Goal: Find specific page/section

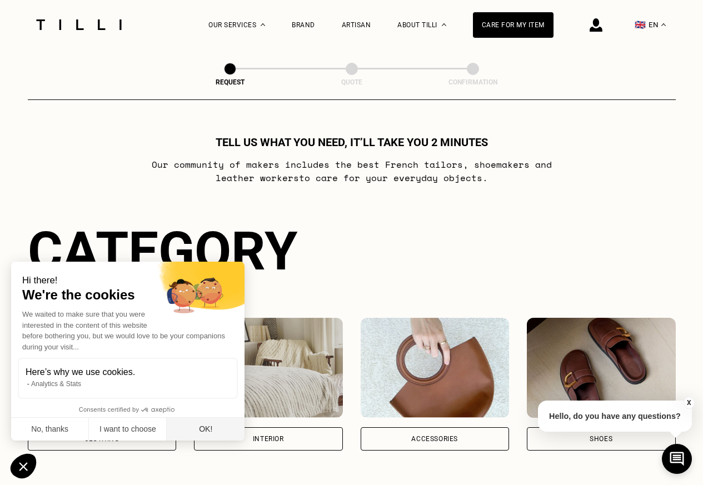
click at [209, 430] on button "OK!" at bounding box center [206, 429] width 78 height 23
checkbox input "true"
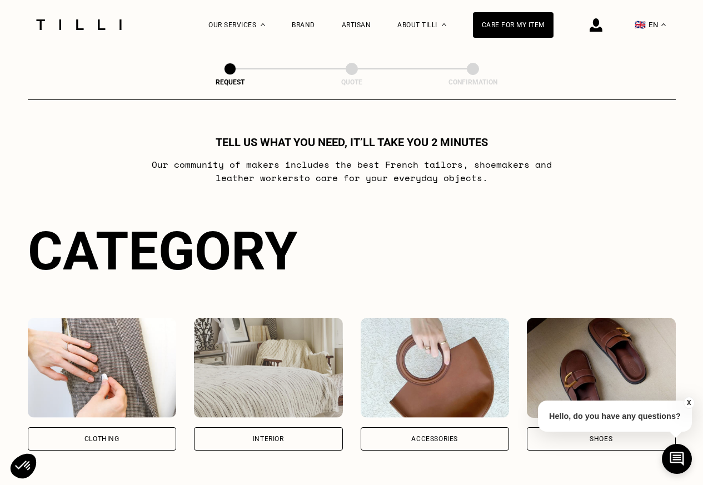
click at [78, 444] on div "Clothing" at bounding box center [102, 438] width 149 height 23
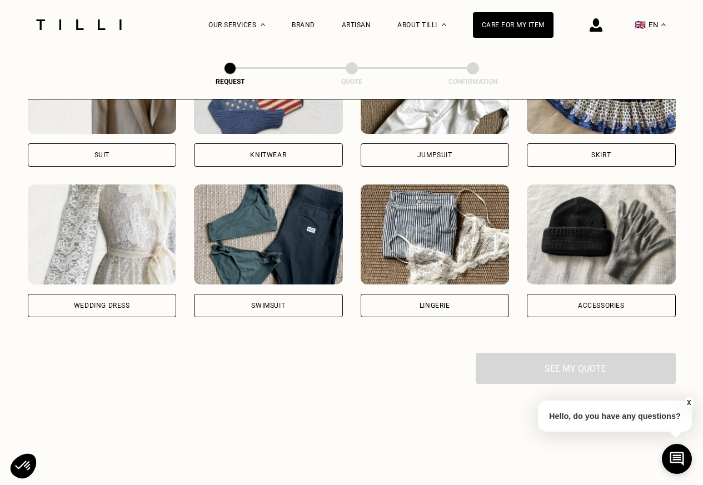
scroll to position [762, 0]
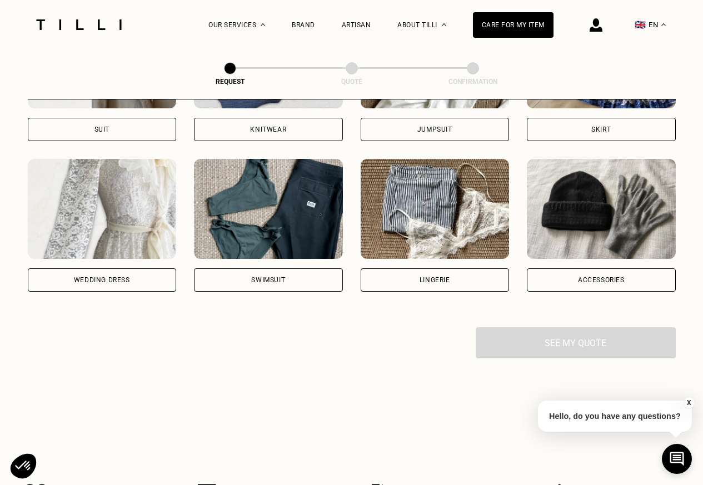
click at [61, 128] on div "Suit" at bounding box center [102, 129] width 149 height 23
select select "FR"
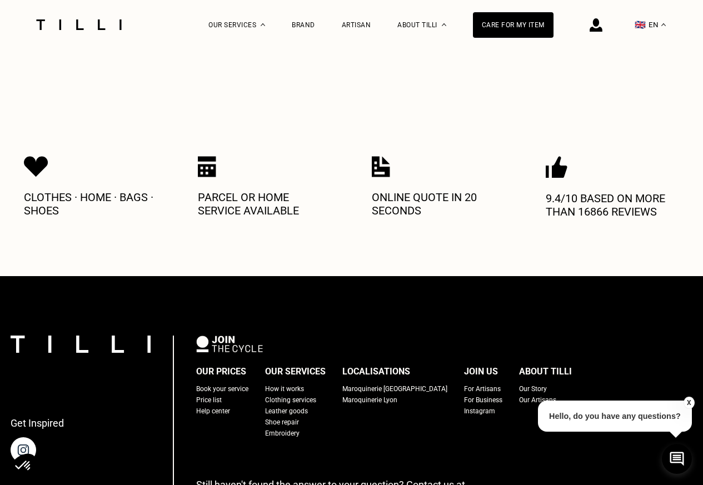
scroll to position [1366, 0]
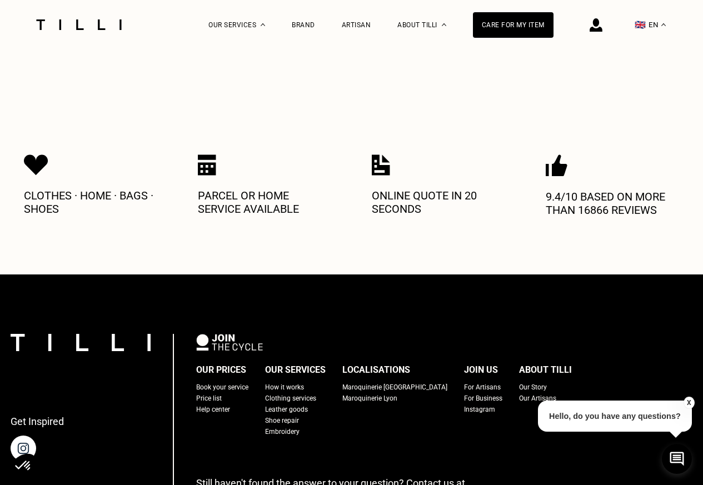
click at [368, 386] on div "Maroquinerie [GEOGRAPHIC_DATA]" at bounding box center [394, 387] width 105 height 11
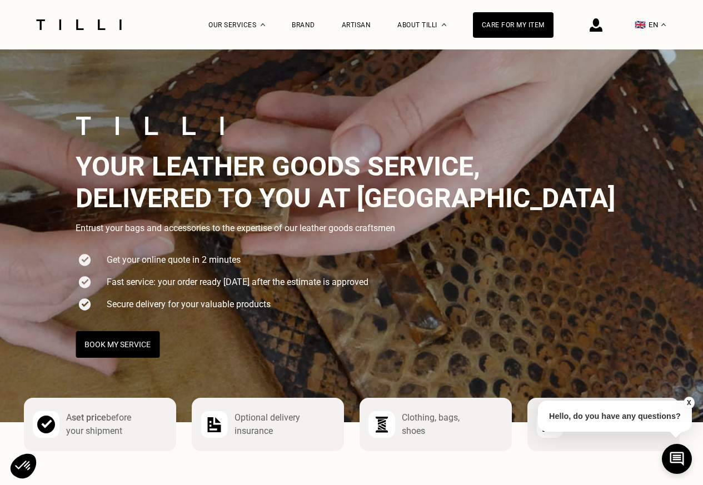
click at [359, 397] on img at bounding box center [351, 235] width 703 height 373
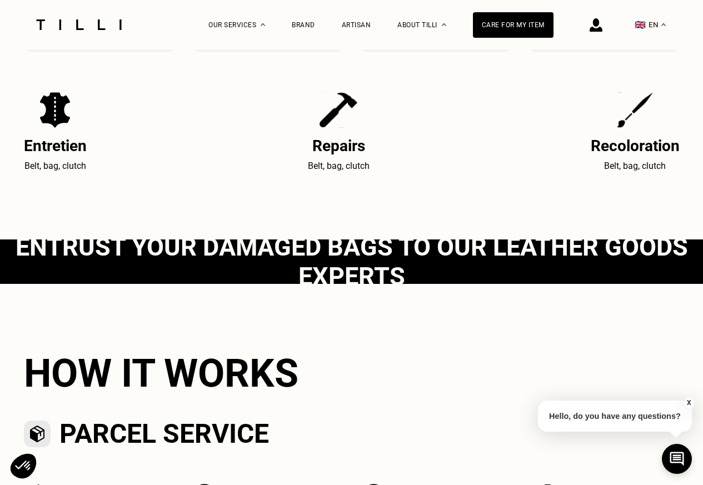
scroll to position [400, 0]
